Goal: Task Accomplishment & Management: Manage account settings

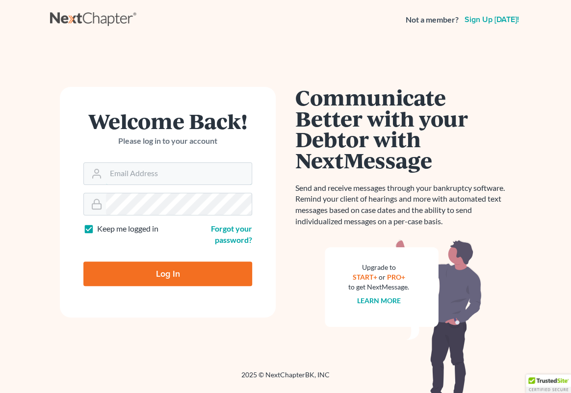
type input "[EMAIL_ADDRESS][DOMAIN_NAME]"
click at [148, 276] on input "Log In" at bounding box center [167, 274] width 169 height 25
type input "Thinking..."
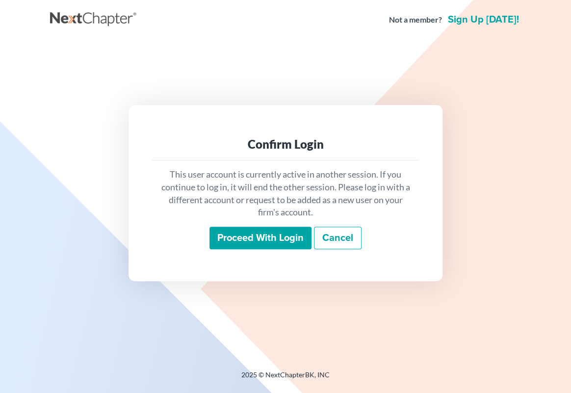
click at [259, 244] on input "Proceed with login" at bounding box center [261, 238] width 102 height 23
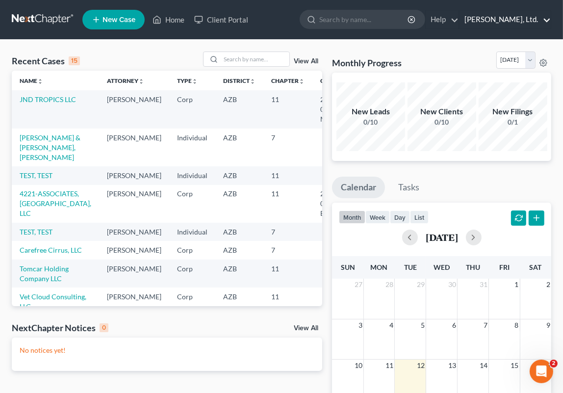
click at [547, 17] on link "Michael W. Carmel, Ltd." at bounding box center [505, 20] width 91 height 18
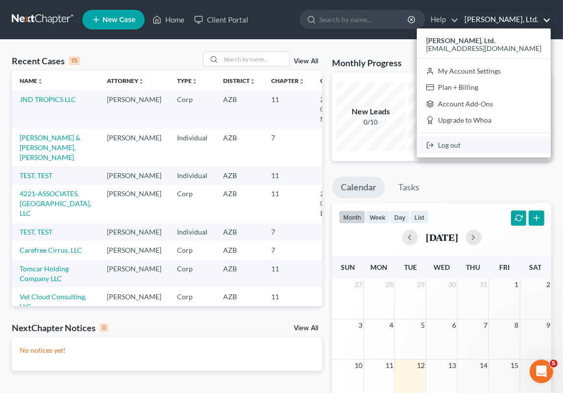
click at [493, 149] on link "Log out" at bounding box center [484, 145] width 134 height 17
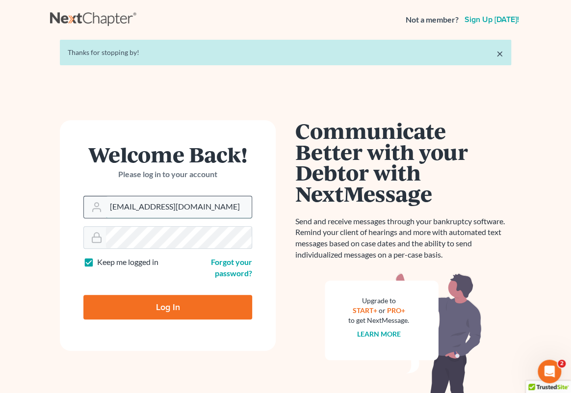
click at [233, 213] on input "sharondkirby@gmail.com" at bounding box center [179, 207] width 146 height 22
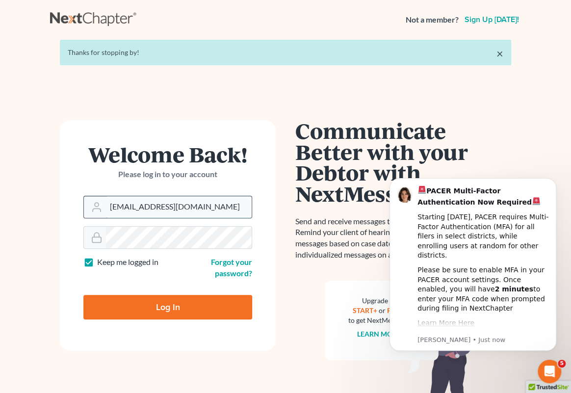
type input "bstanley@simbroandstanley.com"
click at [163, 306] on input "Log In" at bounding box center [167, 307] width 169 height 25
type input "Thinking..."
